Goal: Find specific page/section: Find specific page/section

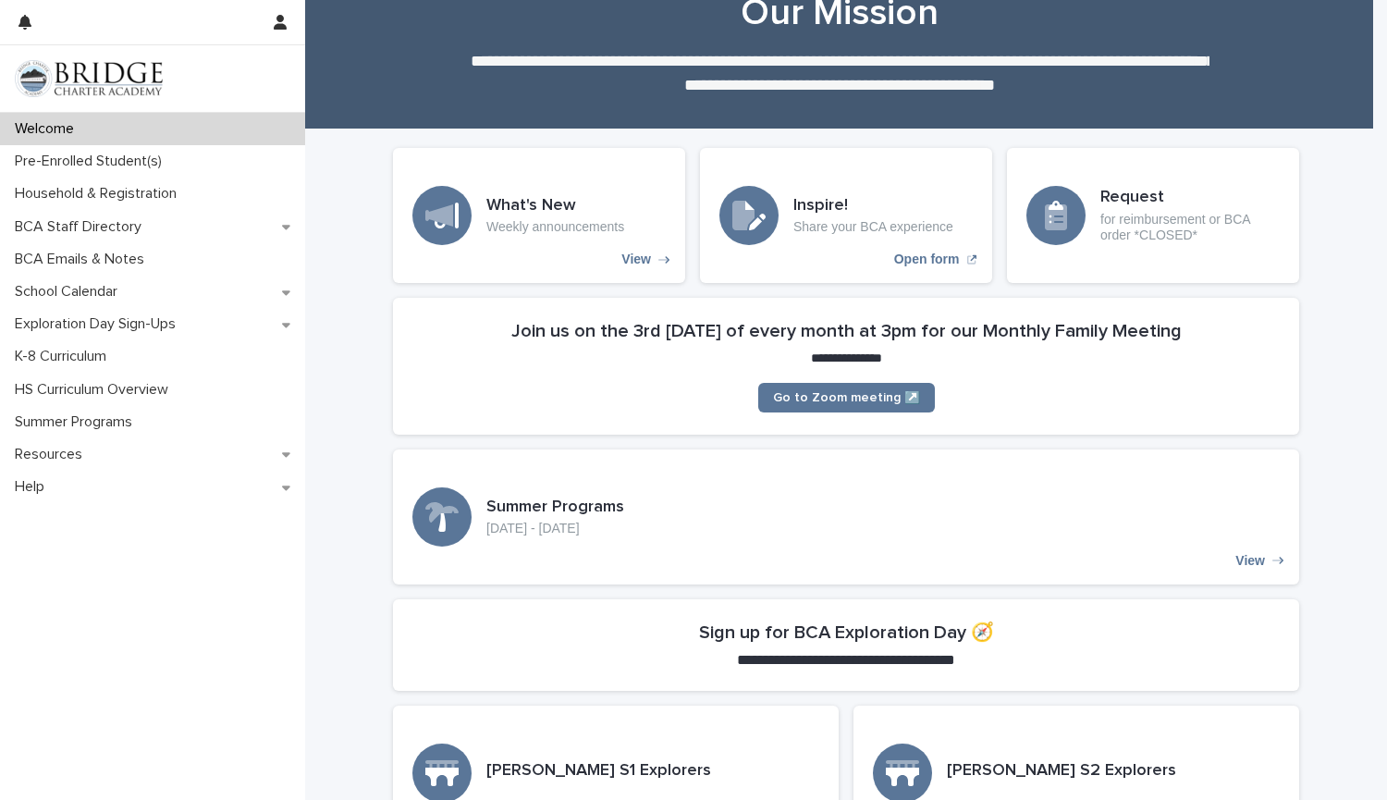
scroll to position [88, 0]
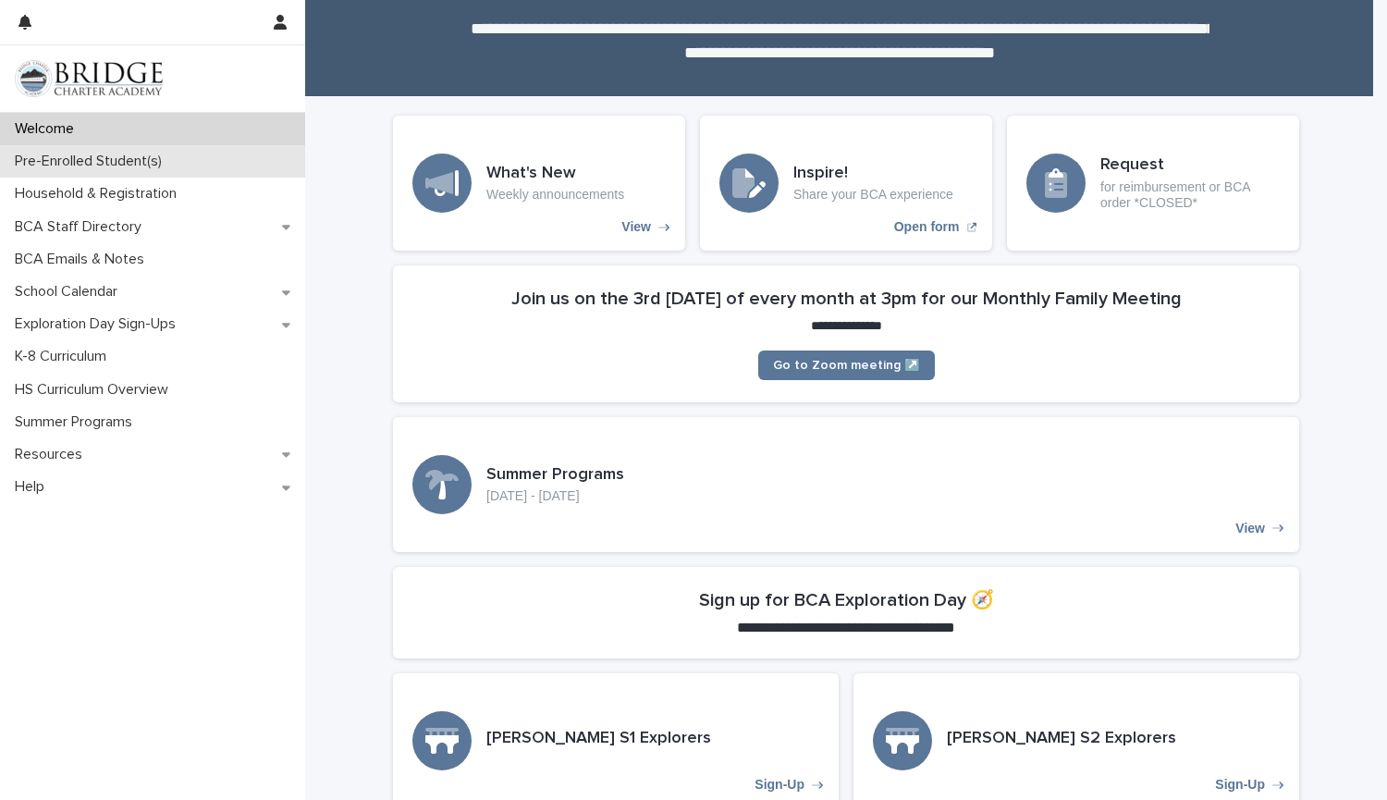
click at [139, 165] on p "Pre-Enrolled Student(s)" at bounding box center [91, 162] width 169 height 18
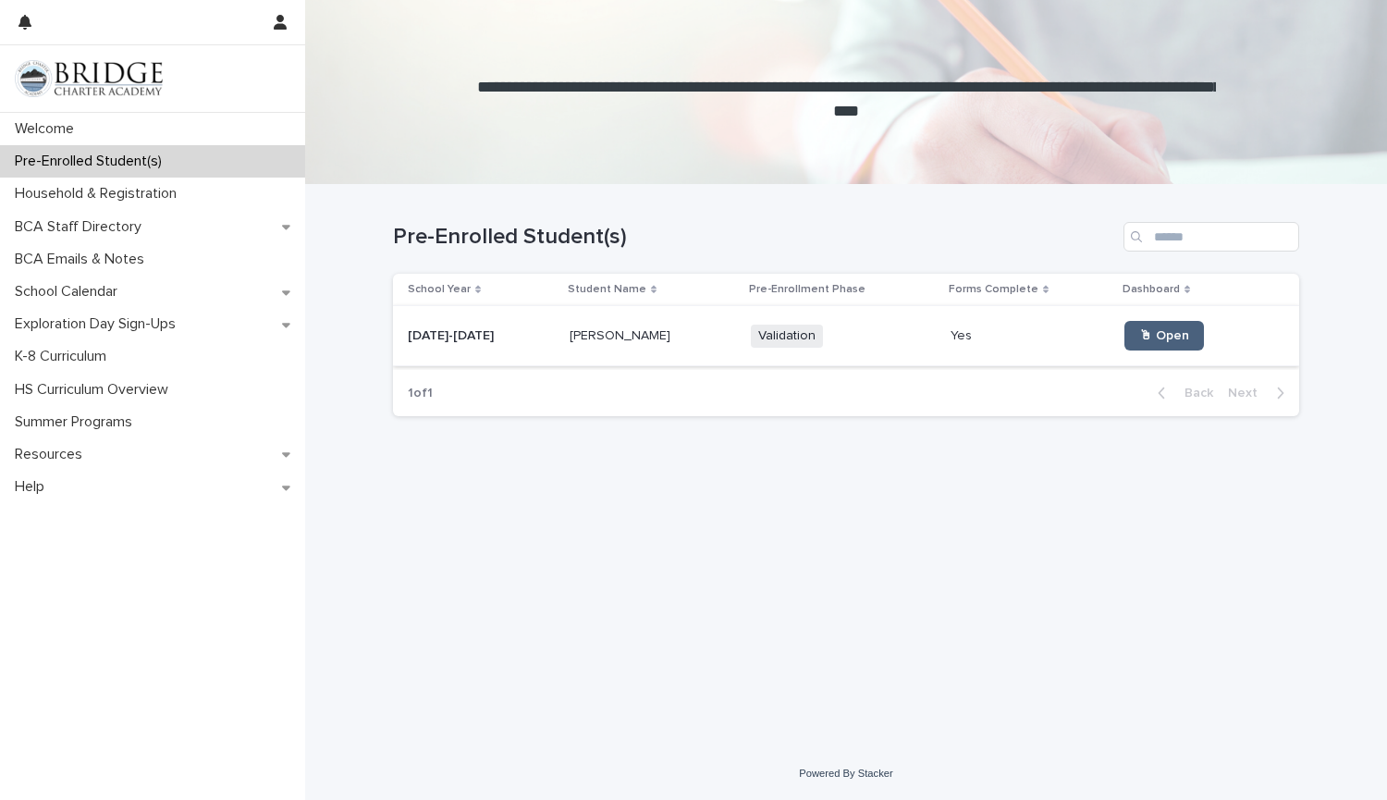
click at [1124, 328] on link "🖱 Open" at bounding box center [1164, 336] width 80 height 30
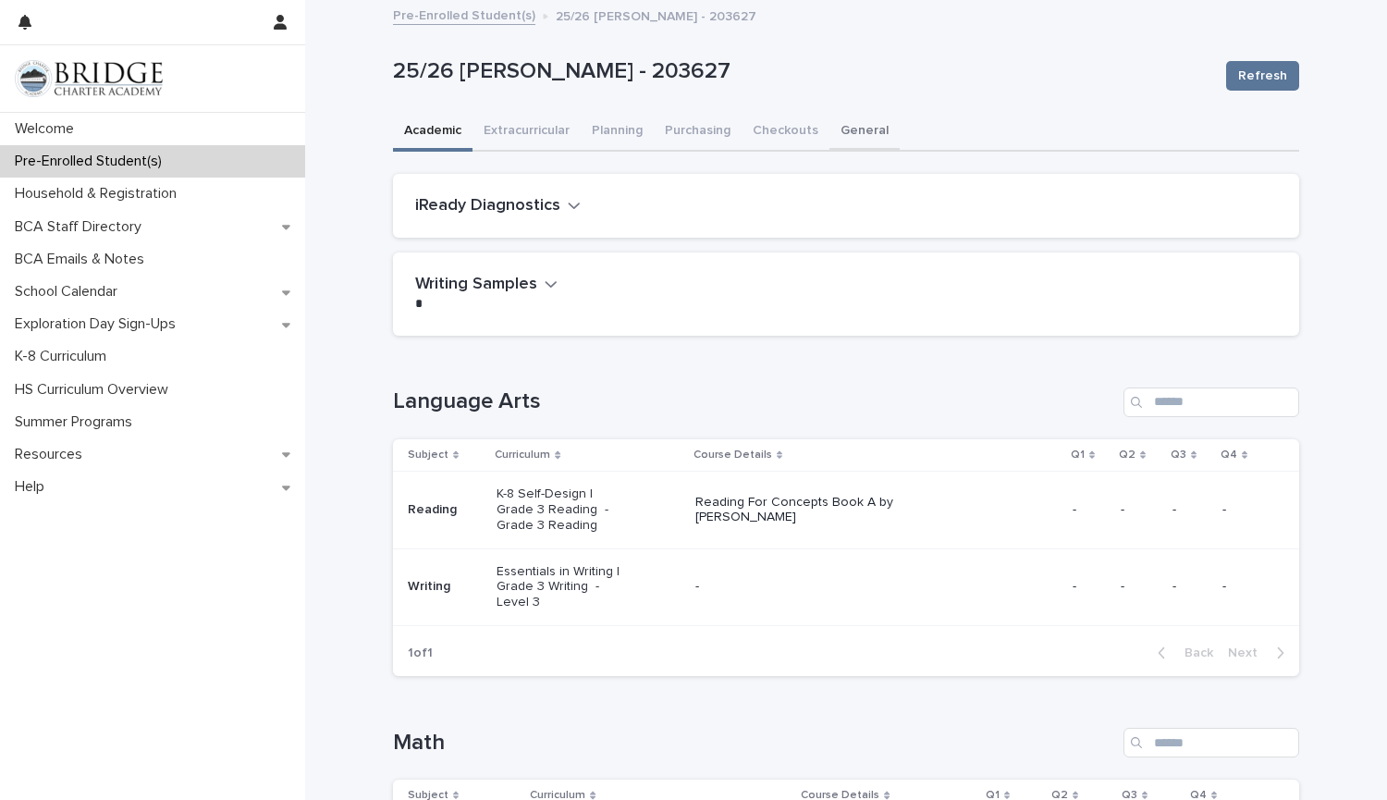
click at [831, 129] on button "General" at bounding box center [864, 132] width 70 height 39
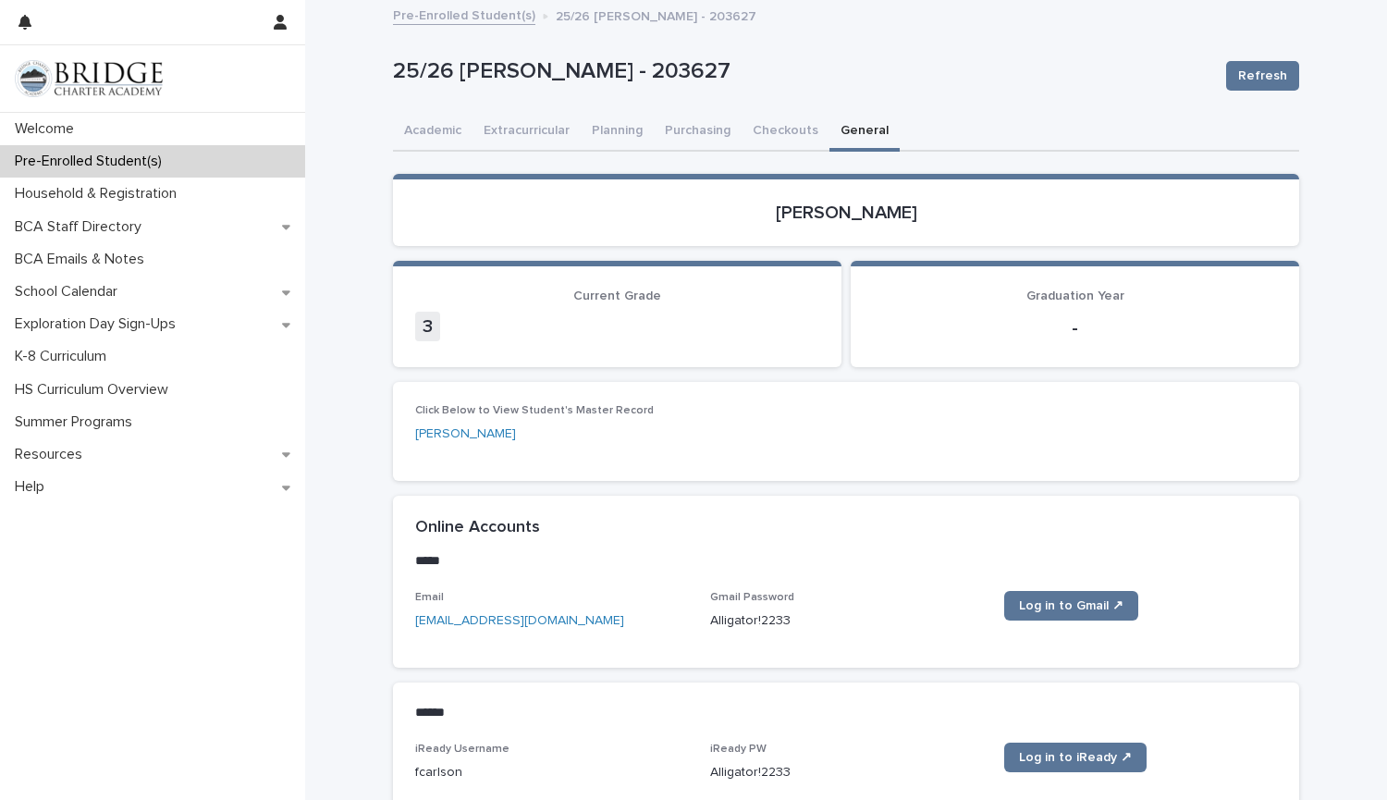
scroll to position [105, 0]
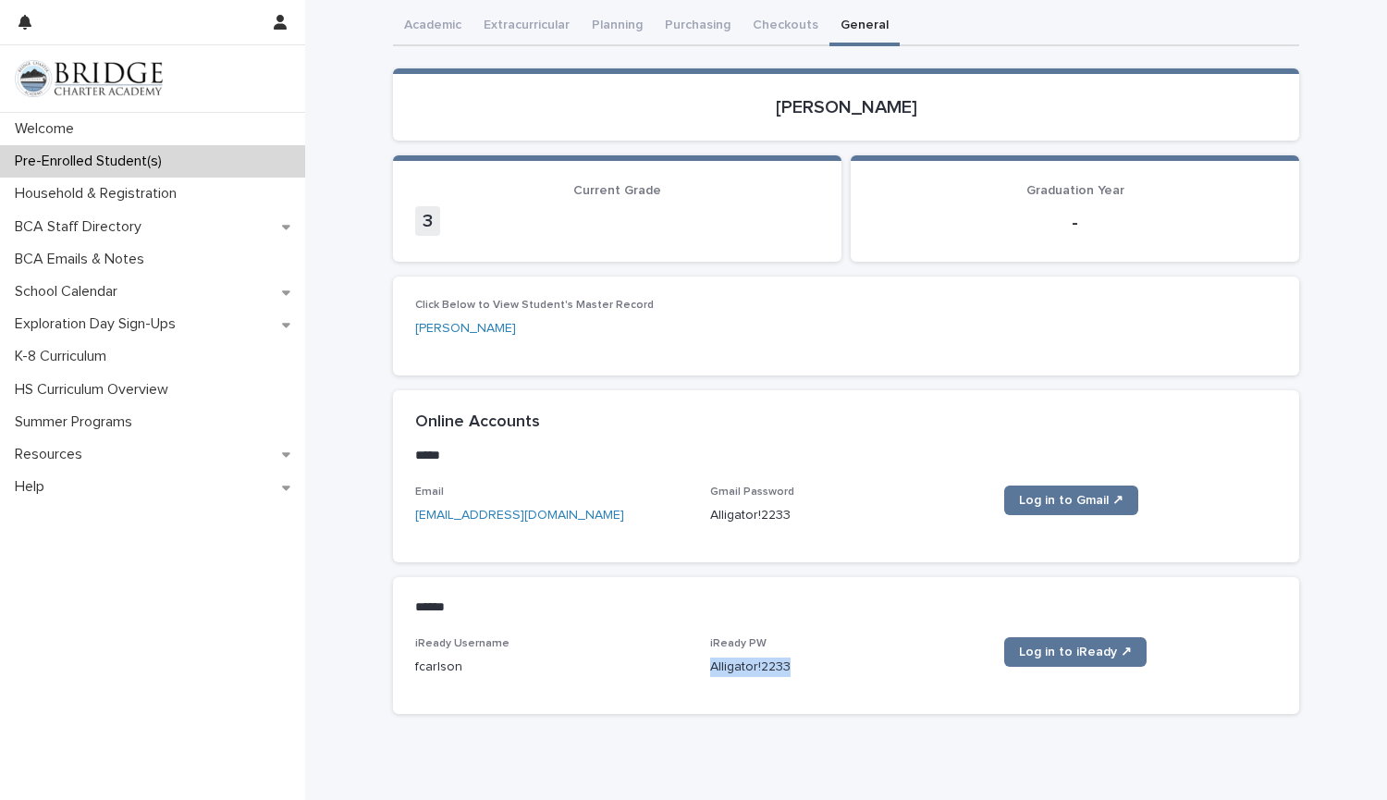
drag, startPoint x: 788, startPoint y: 665, endPoint x: 703, endPoint y: 667, distance: 85.1
click at [710, 667] on p "Alligator!2233" at bounding box center [846, 666] width 273 height 19
